Goal: Transaction & Acquisition: Obtain resource

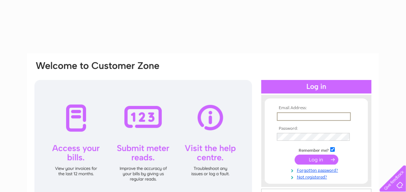
click at [289, 119] on input "text" at bounding box center [314, 116] width 74 height 9
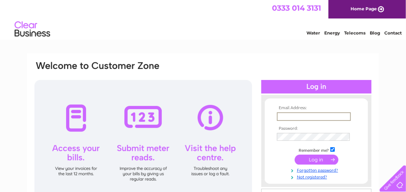
click at [290, 117] on input "text" at bounding box center [314, 116] width 74 height 9
type input "kristinemelville@yahoo.co.uk"
click at [307, 161] on input "submit" at bounding box center [316, 159] width 44 height 10
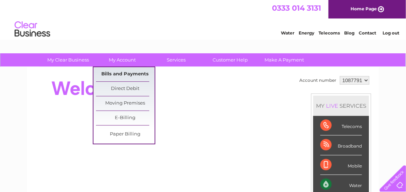
click at [122, 71] on link "Bills and Payments" at bounding box center [125, 74] width 59 height 14
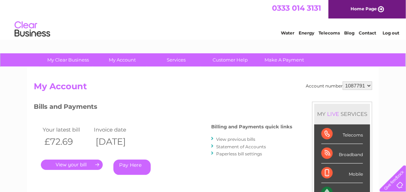
click at [221, 140] on link "View previous bills" at bounding box center [235, 138] width 39 height 5
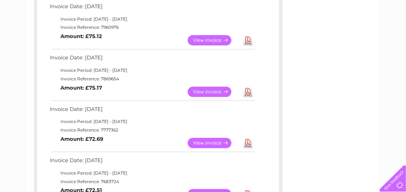
scroll to position [174, 0]
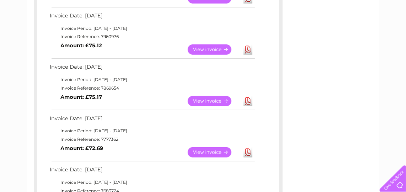
click at [217, 152] on link "View" at bounding box center [214, 152] width 52 height 10
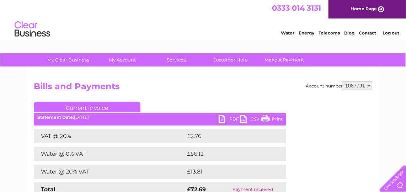
click at [272, 120] on link "Print" at bounding box center [271, 120] width 21 height 10
click at [221, 120] on link "PDF" at bounding box center [228, 120] width 21 height 10
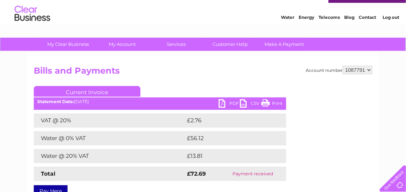
scroll to position [20, 0]
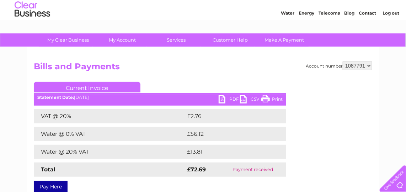
drag, startPoint x: 278, startPoint y: 97, endPoint x: 36, endPoint y: 157, distance: 250.0
click at [278, 97] on link "Print" at bounding box center [271, 100] width 21 height 10
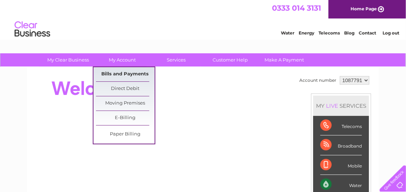
click at [118, 74] on link "Bills and Payments" at bounding box center [125, 74] width 59 height 14
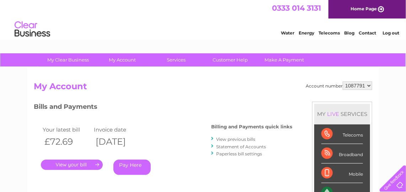
click at [242, 139] on link "View previous bills" at bounding box center [235, 138] width 39 height 5
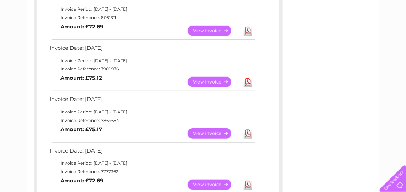
scroll to position [142, 0]
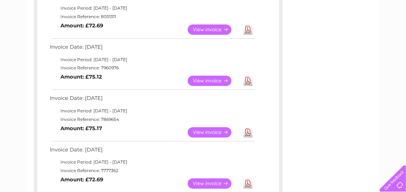
click at [210, 130] on link "View" at bounding box center [214, 132] width 52 height 10
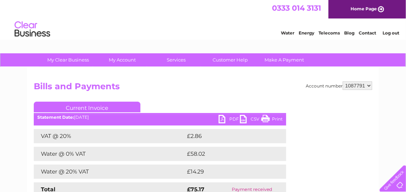
click at [229, 119] on link "PDF" at bounding box center [228, 120] width 21 height 10
drag, startPoint x: 276, startPoint y: 119, endPoint x: 56, endPoint y: 155, distance: 222.0
click at [276, 119] on link "Print" at bounding box center [271, 120] width 21 height 10
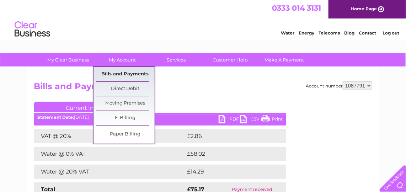
click at [124, 75] on link "Bills and Payments" at bounding box center [125, 74] width 59 height 14
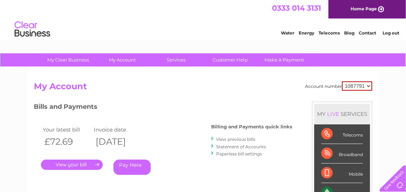
click at [239, 137] on link "View previous bills" at bounding box center [235, 138] width 39 height 5
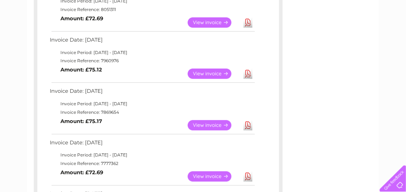
scroll to position [154, 0]
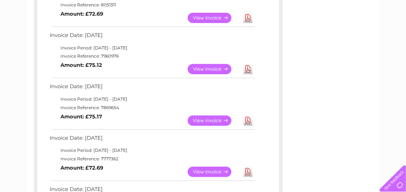
click at [224, 66] on link "View" at bounding box center [214, 69] width 52 height 10
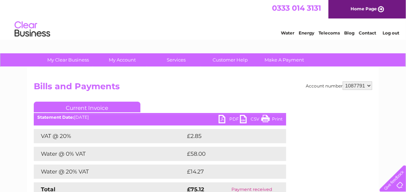
click at [271, 117] on link "Print" at bounding box center [271, 120] width 21 height 10
click at [224, 117] on link "PDF" at bounding box center [228, 120] width 21 height 10
click at [275, 117] on link "Print" at bounding box center [271, 120] width 21 height 10
